Goal: Task Accomplishment & Management: Manage account settings

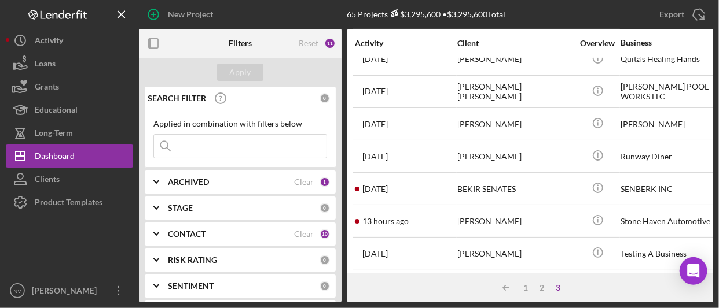
scroll to position [115, 0]
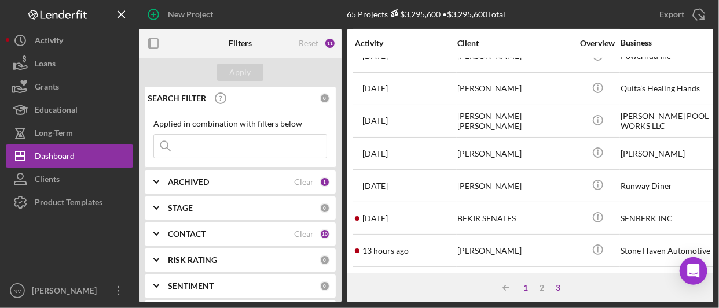
click at [524, 285] on div "1" at bounding box center [525, 288] width 16 height 9
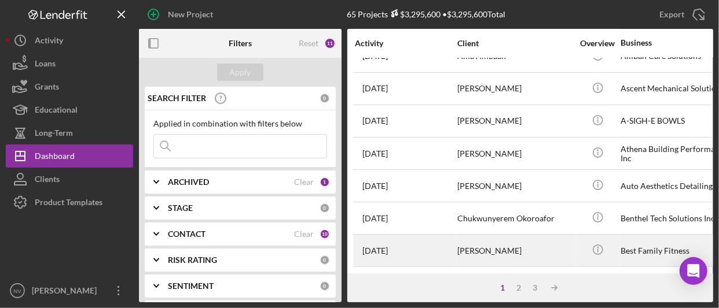
click at [476, 251] on div "[PERSON_NAME]" at bounding box center [515, 251] width 116 height 31
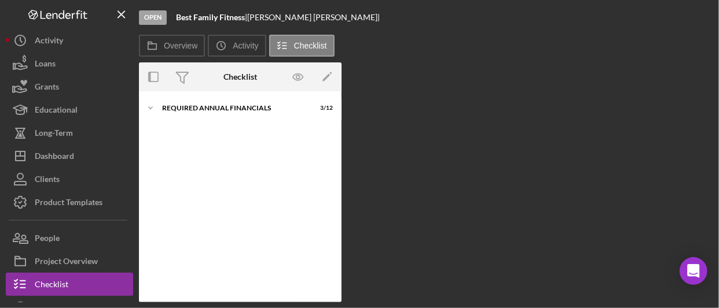
scroll to position [3, 0]
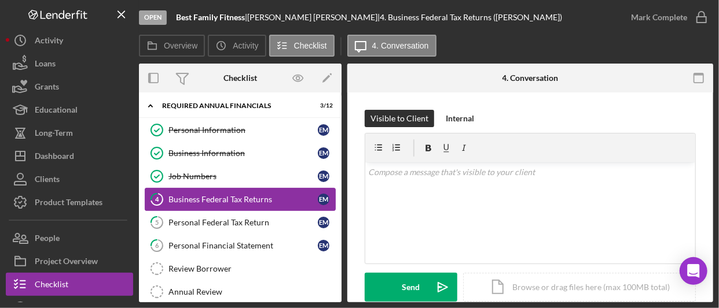
click at [263, 197] on div "Business Federal Tax Returns" at bounding box center [242, 199] width 149 height 9
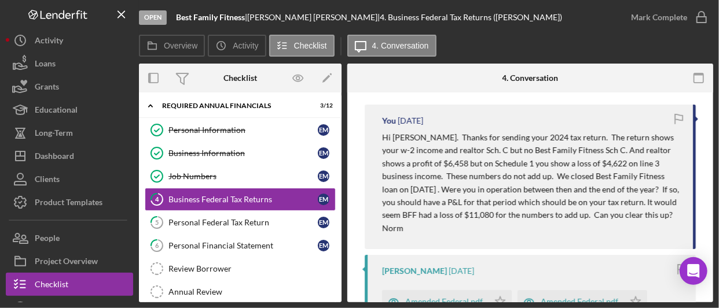
scroll to position [215, 0]
click at [383, 137] on p "Hi [PERSON_NAME]. Thanks for sending your 2024 tax return. The return shows you…" at bounding box center [531, 176] width 299 height 91
click at [404, 131] on p "Hi [PERSON_NAME]. Thanks for sending your 2024 tax return. The return shows you…" at bounding box center [531, 176] width 299 height 91
click at [384, 135] on p "Hi [PERSON_NAME]. Thanks for sending your 2024 tax return. The return shows you…" at bounding box center [531, 176] width 299 height 91
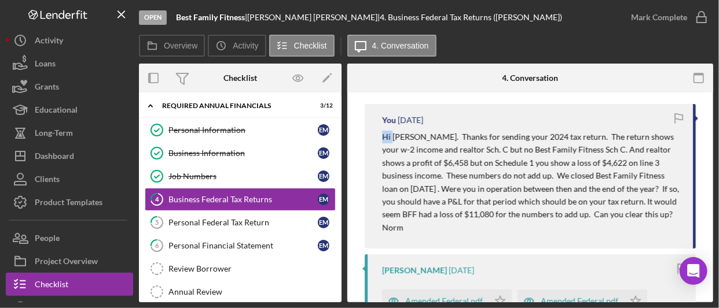
click at [384, 135] on p "Hi [PERSON_NAME]. Thanks for sending your 2024 tax return. The return shows you…" at bounding box center [531, 176] width 299 height 91
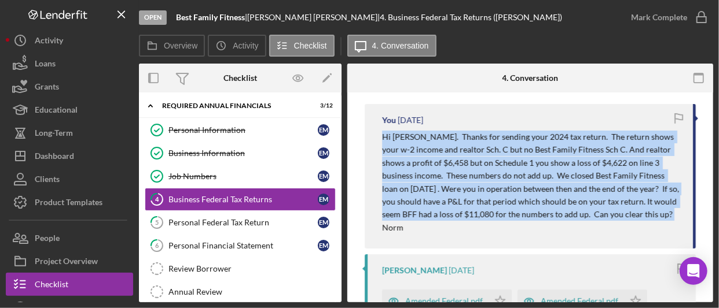
click at [384, 135] on p "Hi [PERSON_NAME]. Thanks for sending your 2024 tax return. The return shows you…" at bounding box center [531, 176] width 299 height 91
copy p "Hi [PERSON_NAME]. Thanks for sending your 2024 tax return. The return shows you…"
